Goal: Transaction & Acquisition: Purchase product/service

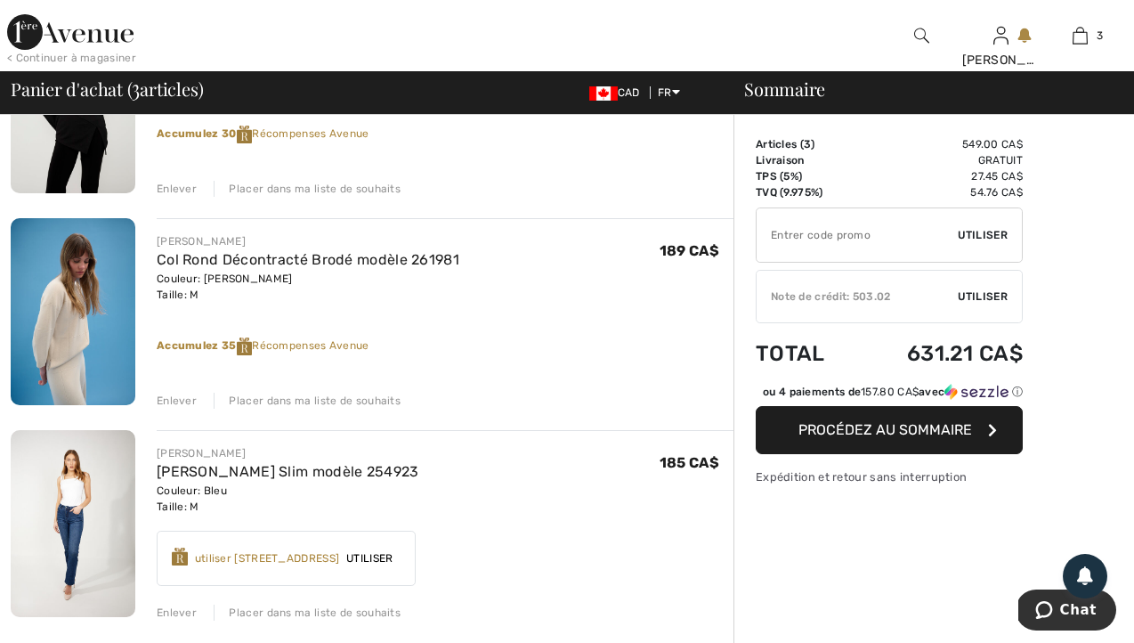
scroll to position [285, 0]
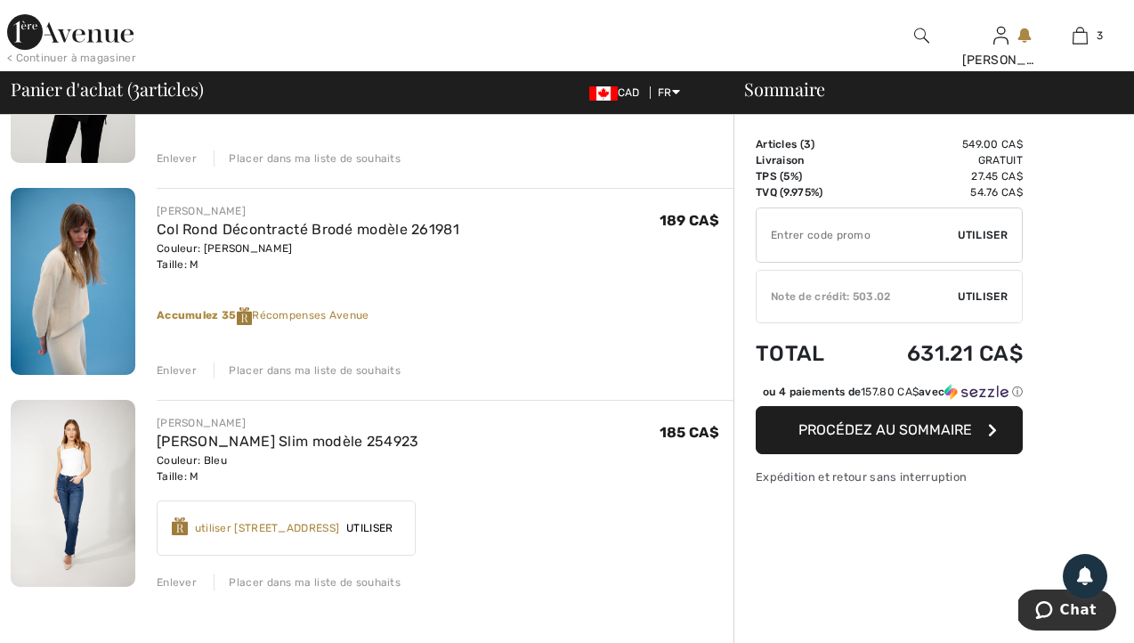
click at [81, 319] on img at bounding box center [73, 281] width 125 height 187
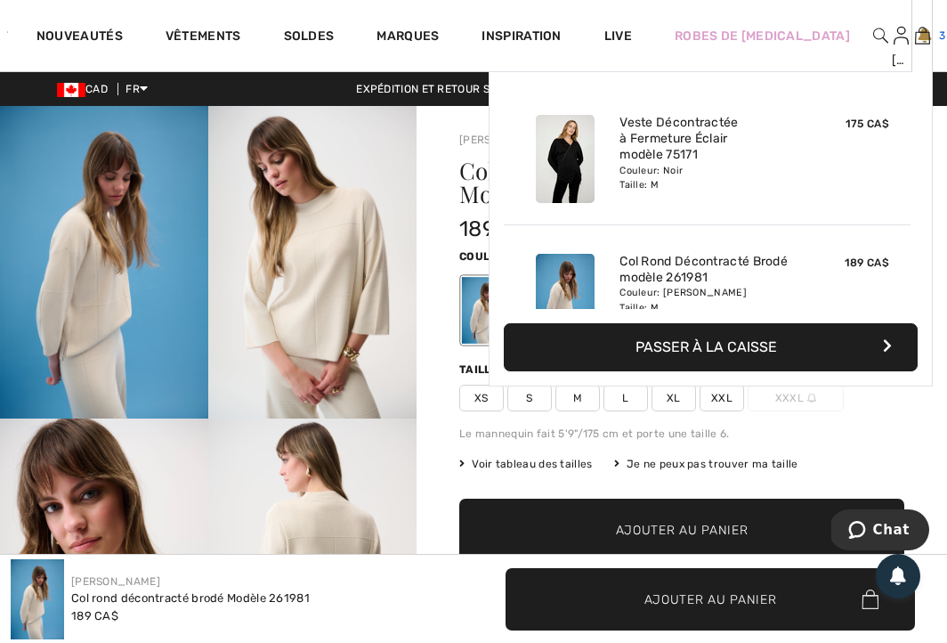
click at [915, 37] on img at bounding box center [922, 35] width 15 height 21
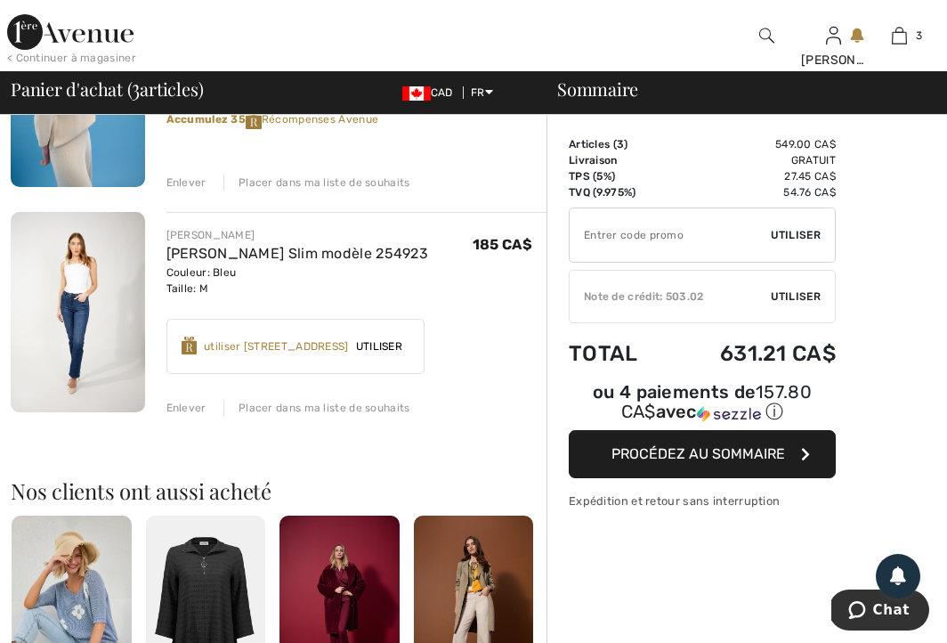
scroll to position [534, 0]
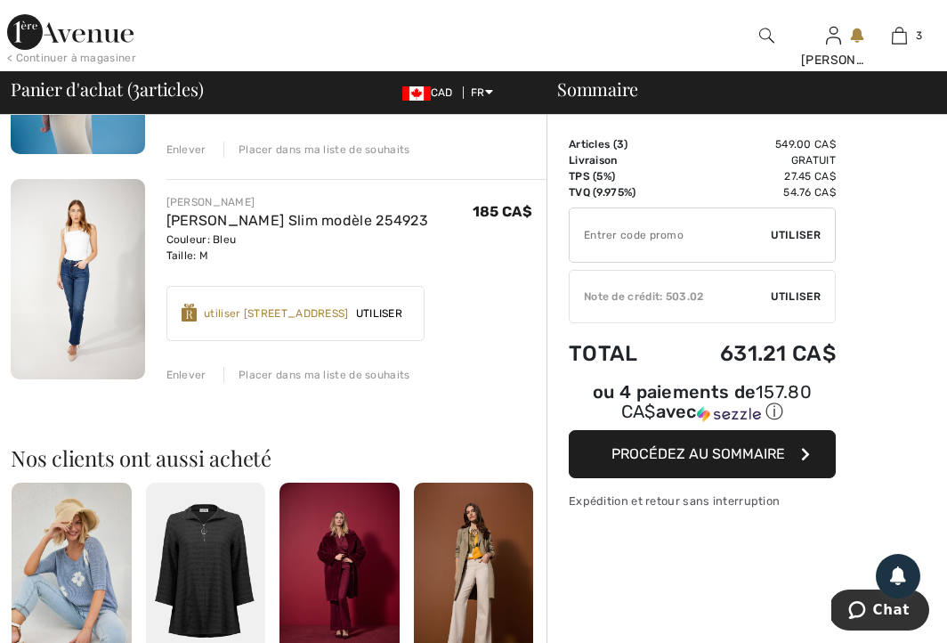
click at [237, 318] on div "utiliser 800 Récompenses Avenue" at bounding box center [276, 313] width 145 height 16
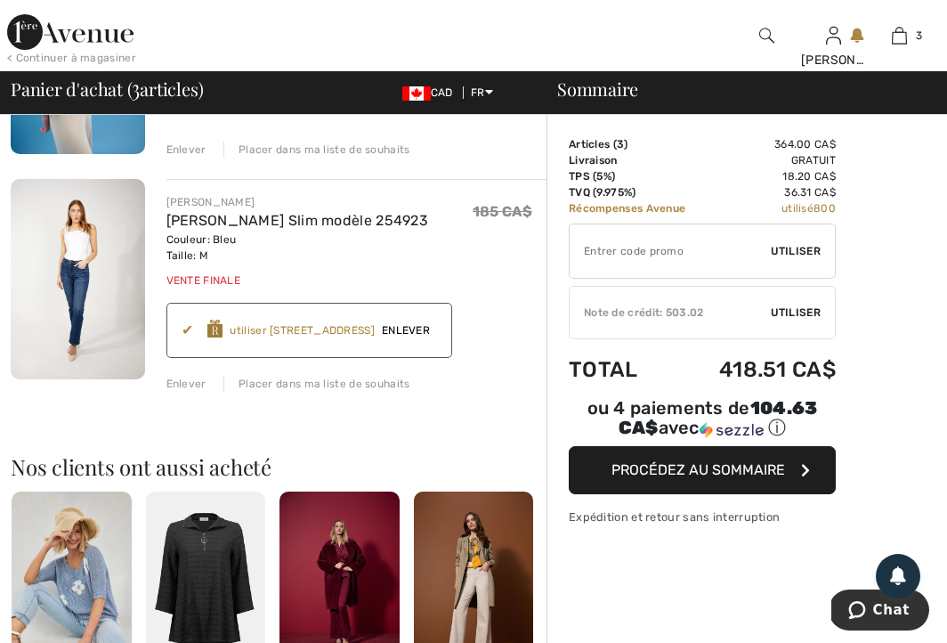
click at [239, 329] on div "utiliser 800 Récompenses Avenue" at bounding box center [302, 330] width 145 height 16
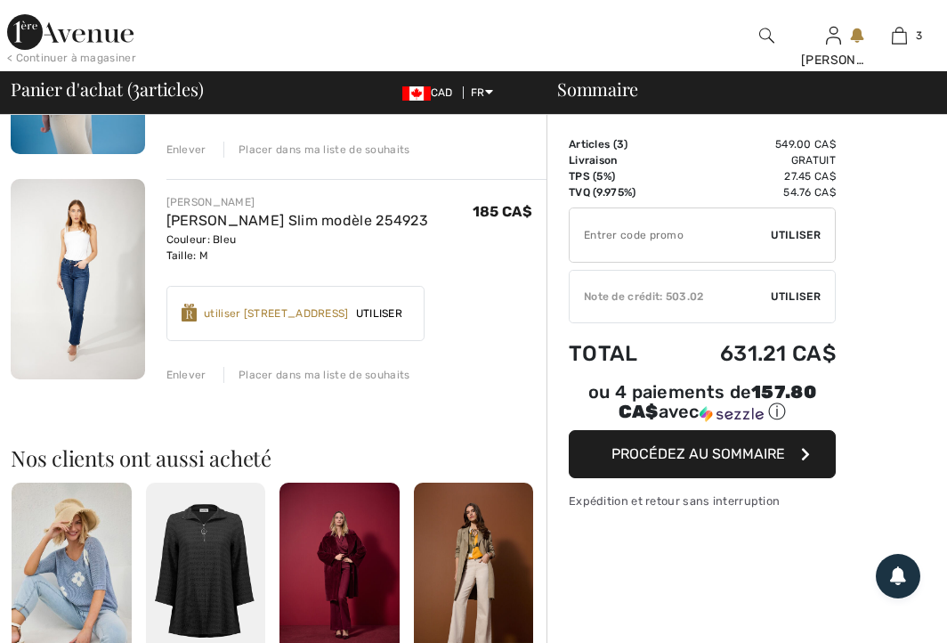
scroll to position [0, 0]
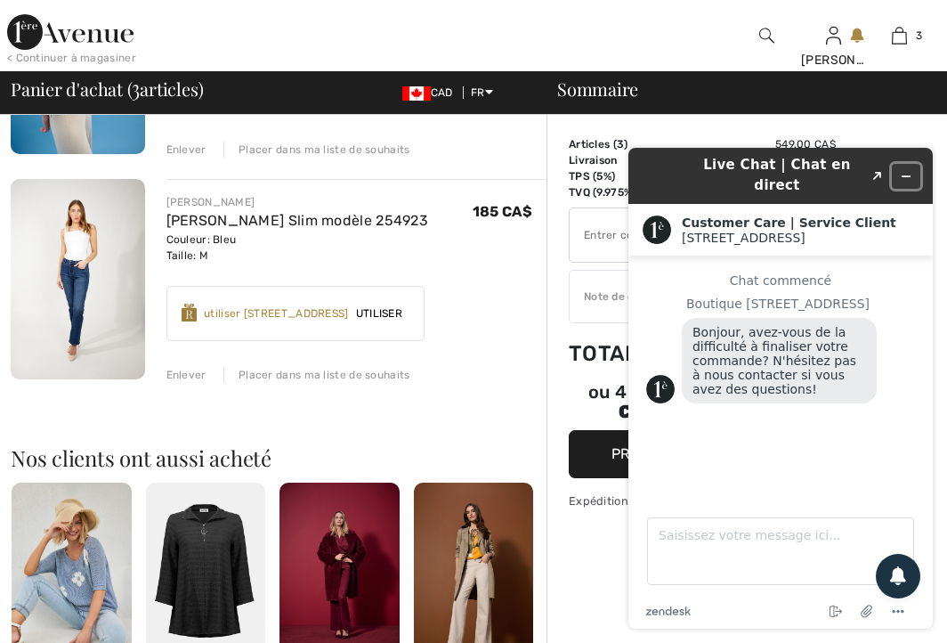
click at [907, 176] on icon "Réduire le widget" at bounding box center [907, 176] width 8 height 0
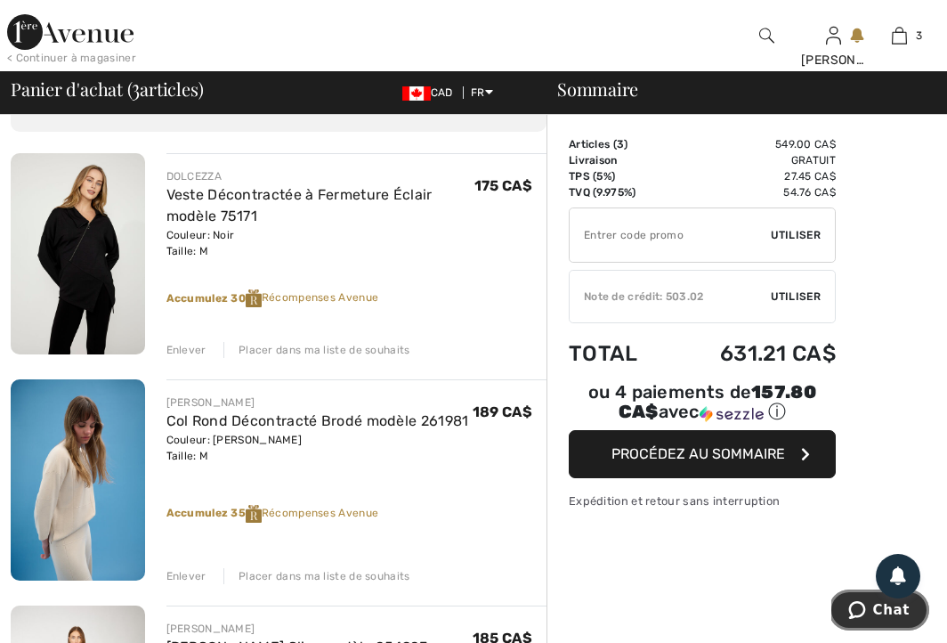
scroll to position [107, 0]
click at [807, 292] on span "Utiliser" at bounding box center [796, 296] width 50 height 16
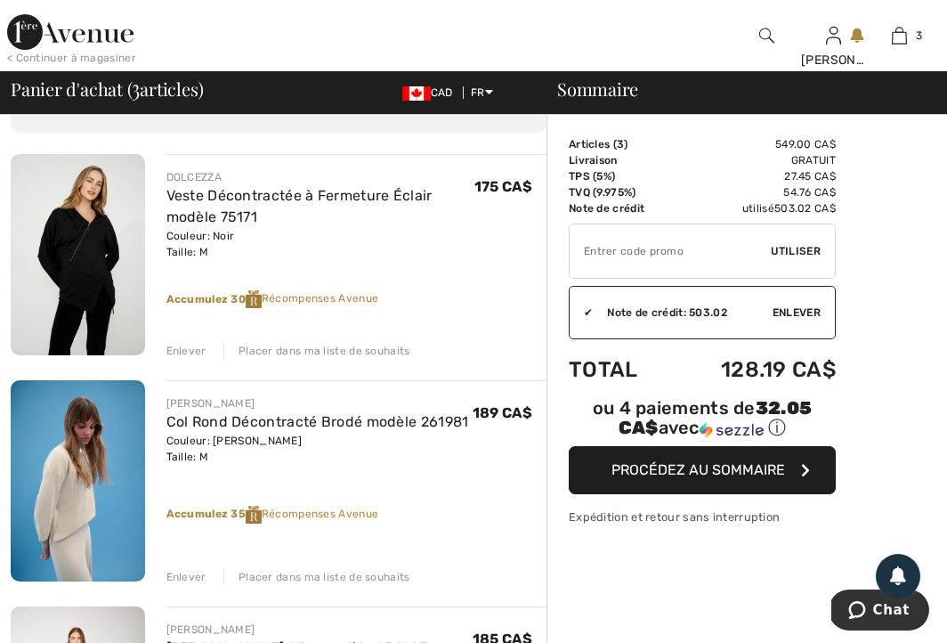
click at [646, 470] on span "Procédez au sommaire" at bounding box center [699, 469] width 174 height 17
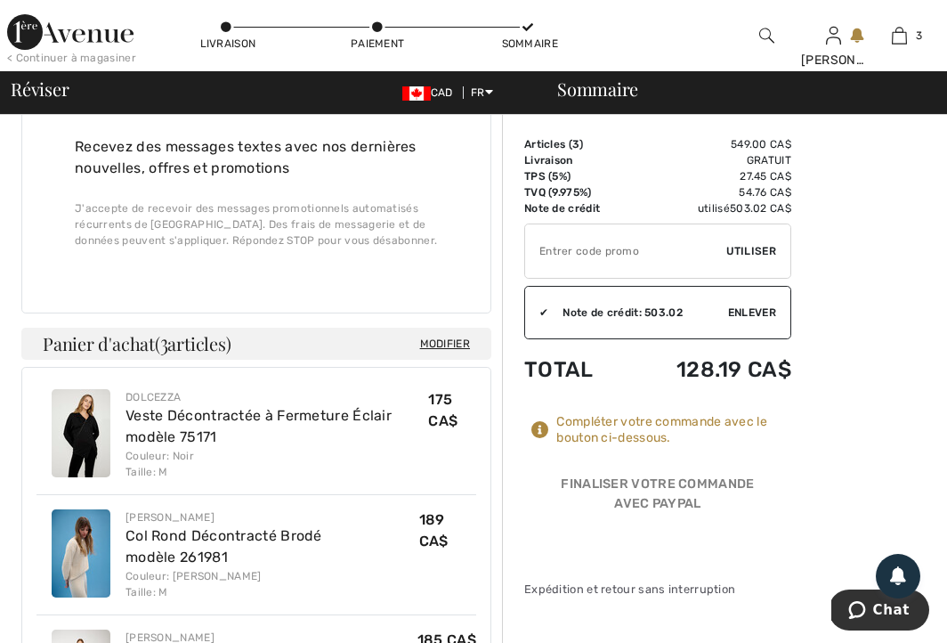
scroll to position [890, 0]
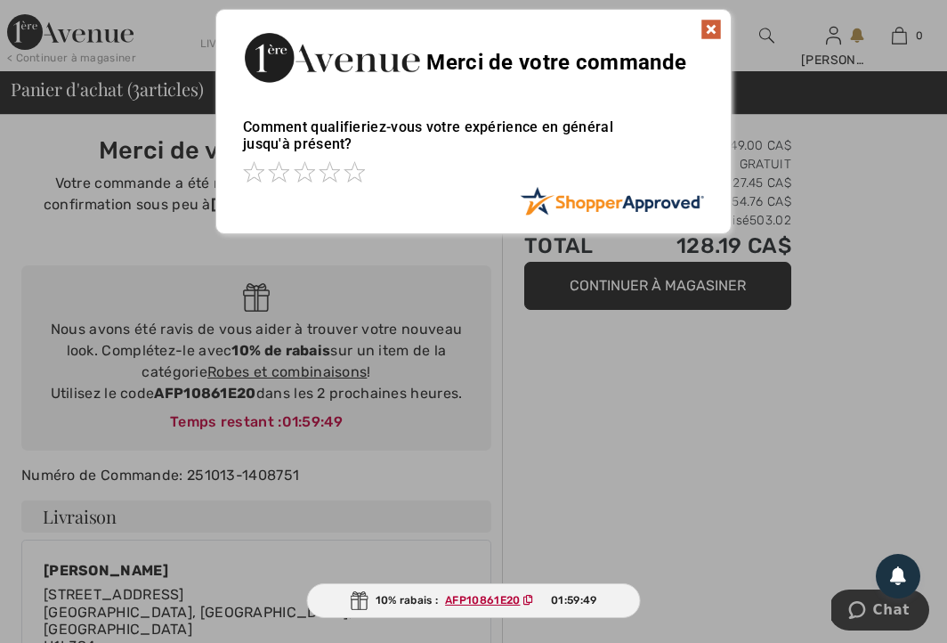
click at [709, 28] on img at bounding box center [711, 29] width 21 height 21
